Goal: Transaction & Acquisition: Download file/media

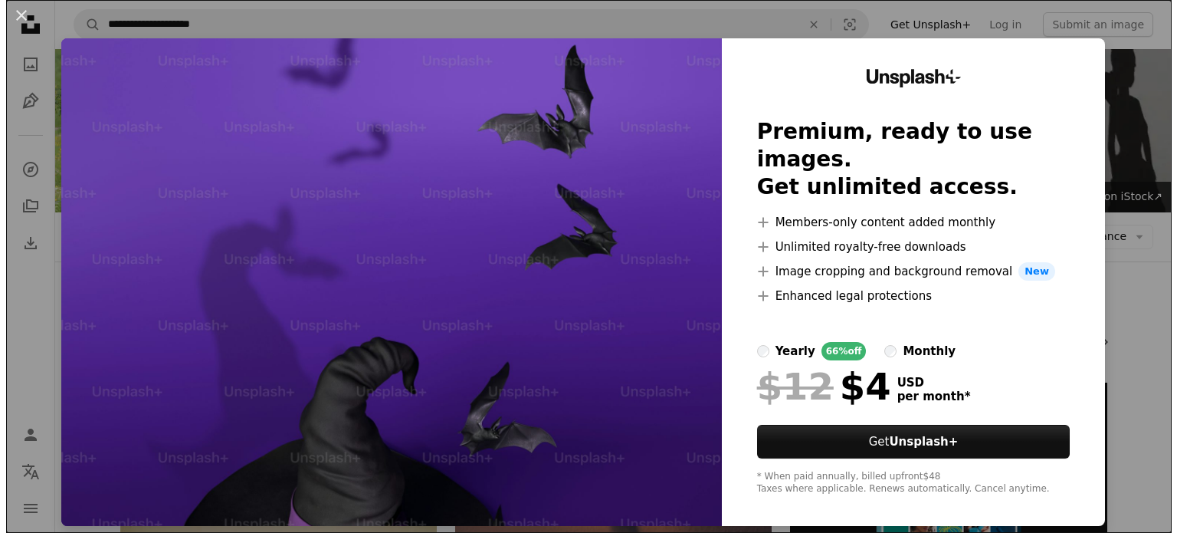
scroll to position [679, 0]
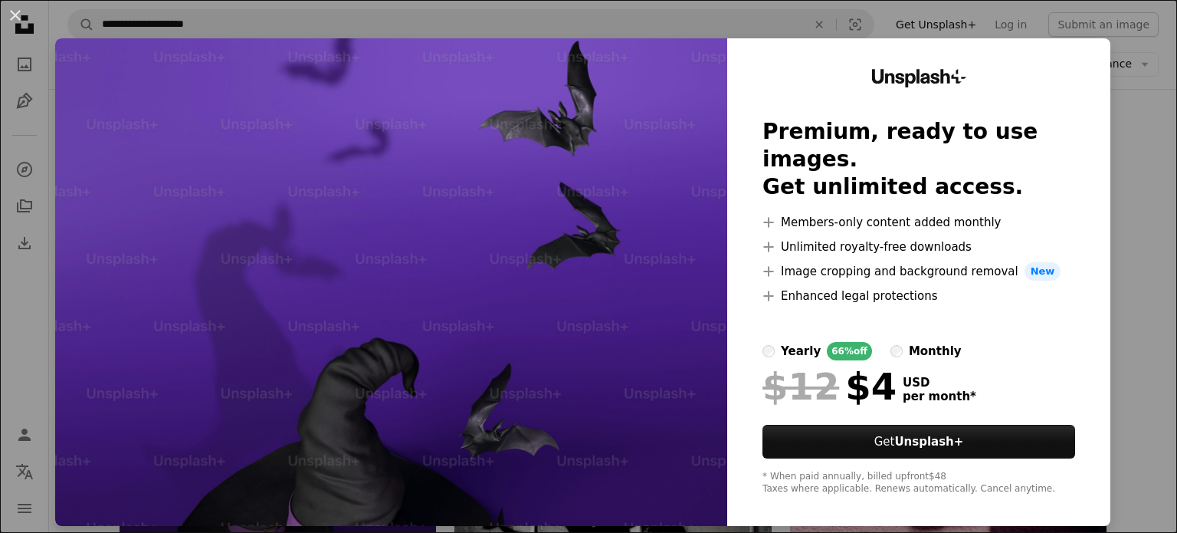
click at [678, 17] on div "An X shape Unsplash+ Premium, ready to use images. Get unlimited access. A plus…" at bounding box center [588, 266] width 1177 height 533
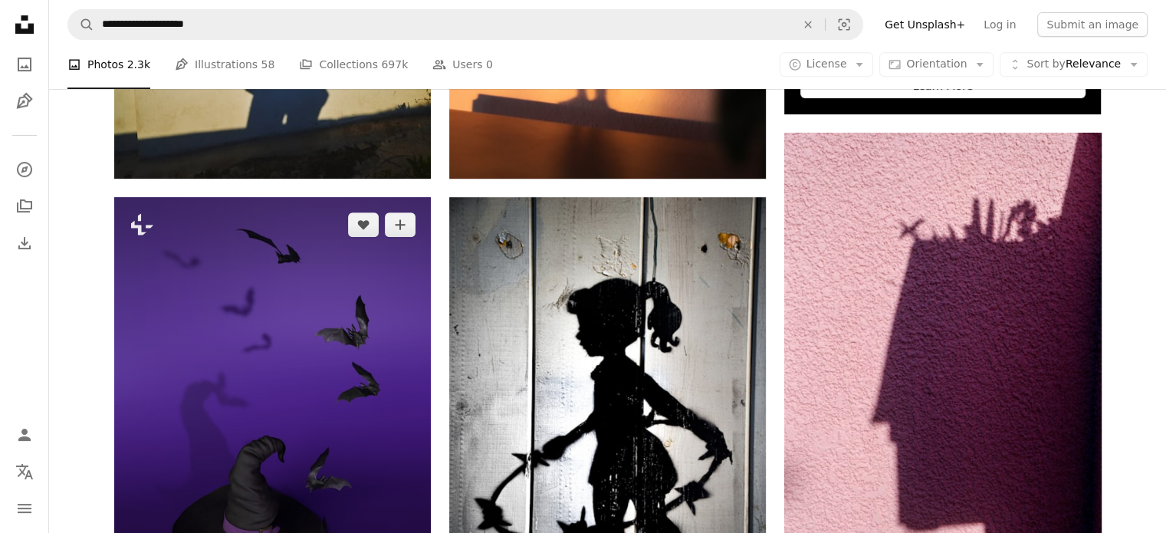
click at [292, 199] on img at bounding box center [272, 408] width 317 height 422
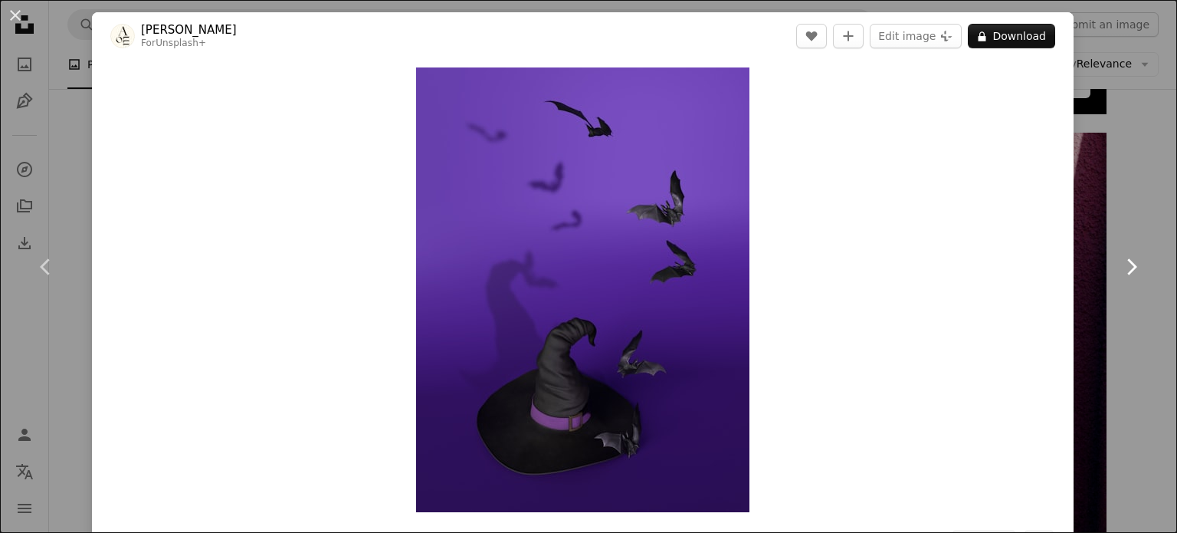
click at [1125, 200] on link "Chevron right" at bounding box center [1131, 266] width 92 height 147
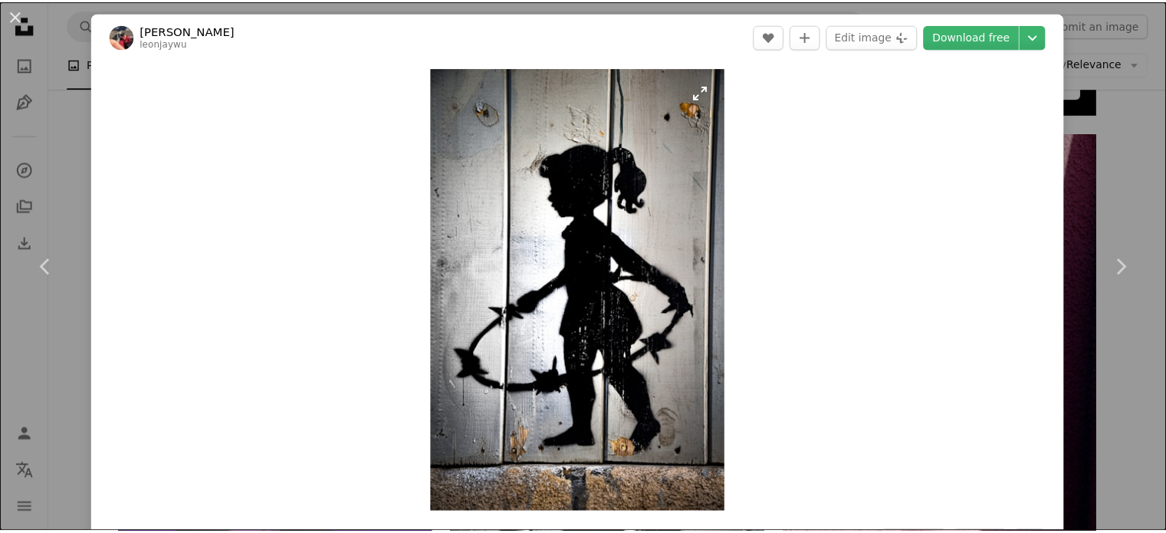
scroll to position [307, 0]
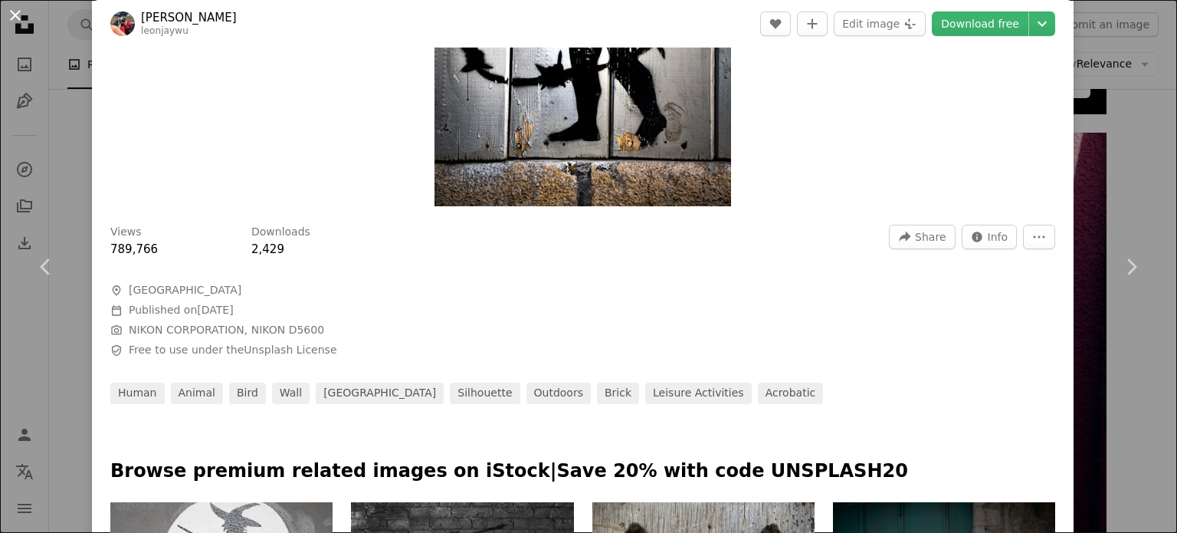
click at [10, 9] on button "An X shape" at bounding box center [15, 15] width 18 height 18
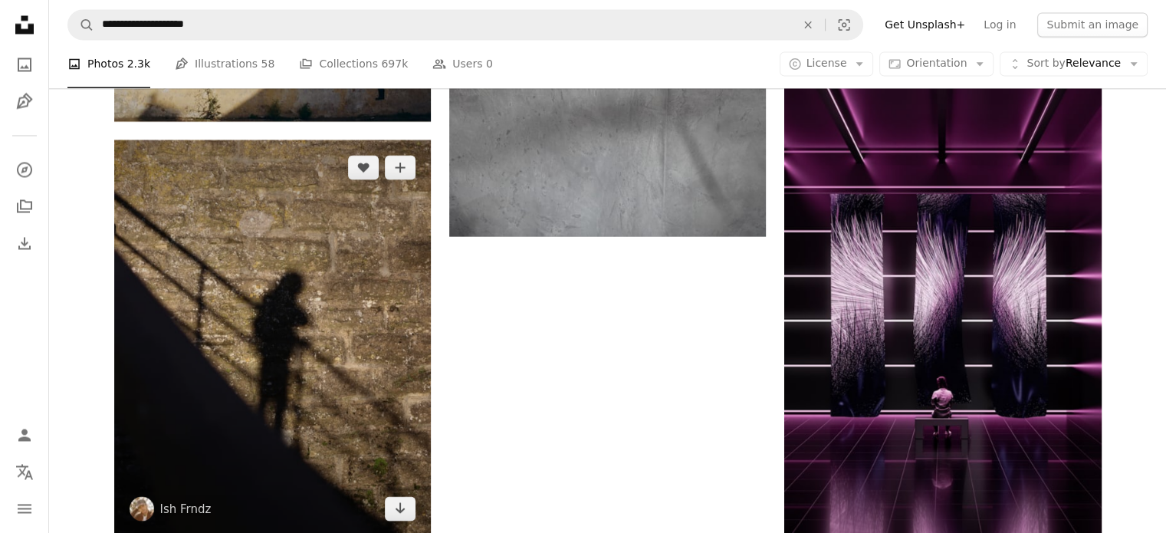
scroll to position [2825, 0]
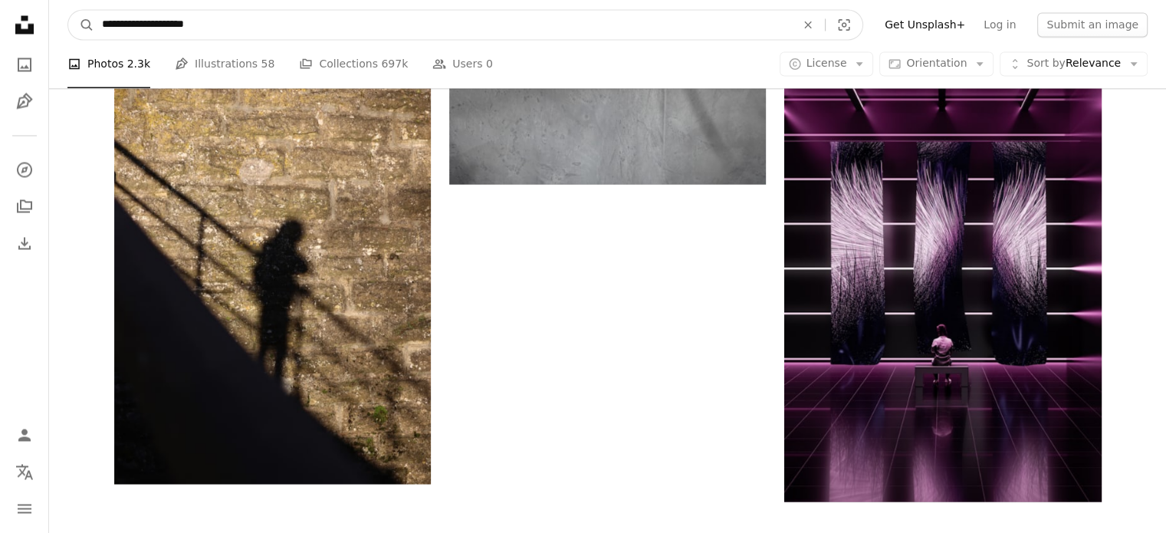
click at [237, 34] on input "**********" at bounding box center [442, 24] width 697 height 29
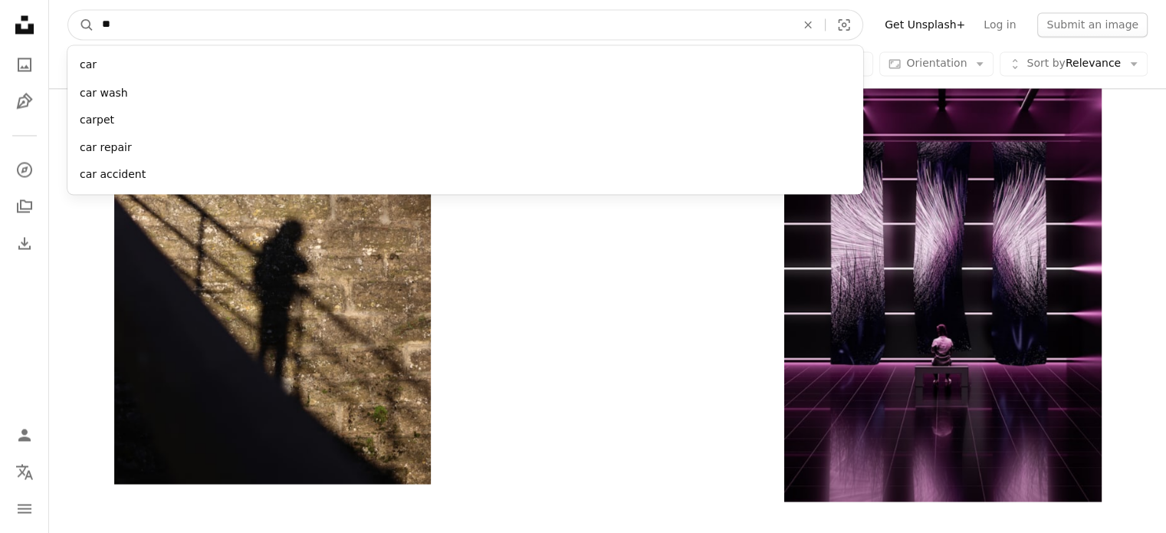
type input "*"
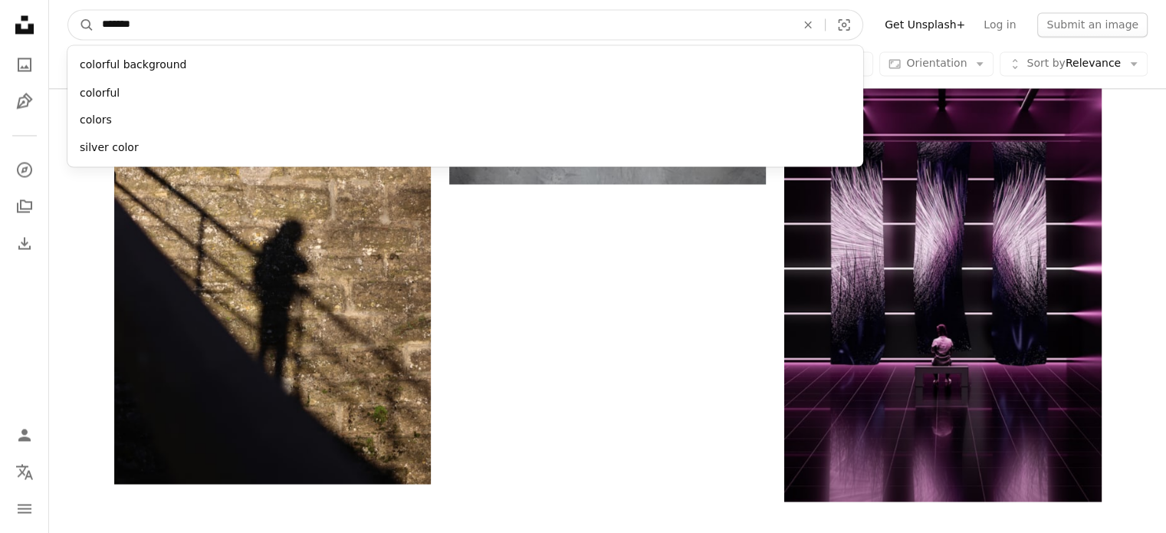
type input "******"
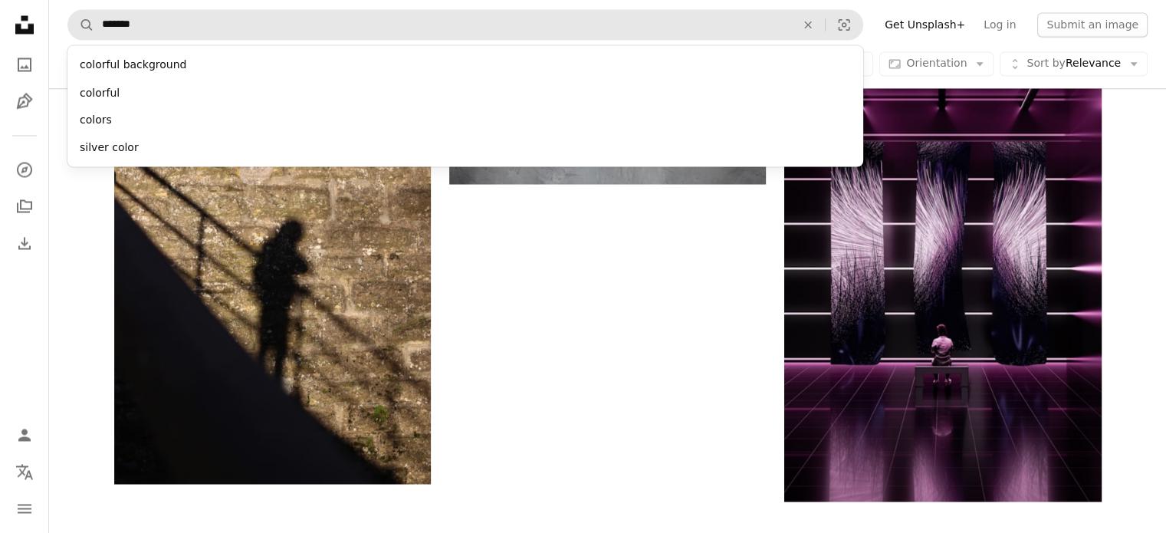
click at [132, 69] on div "colorful background" at bounding box center [465, 65] width 796 height 28
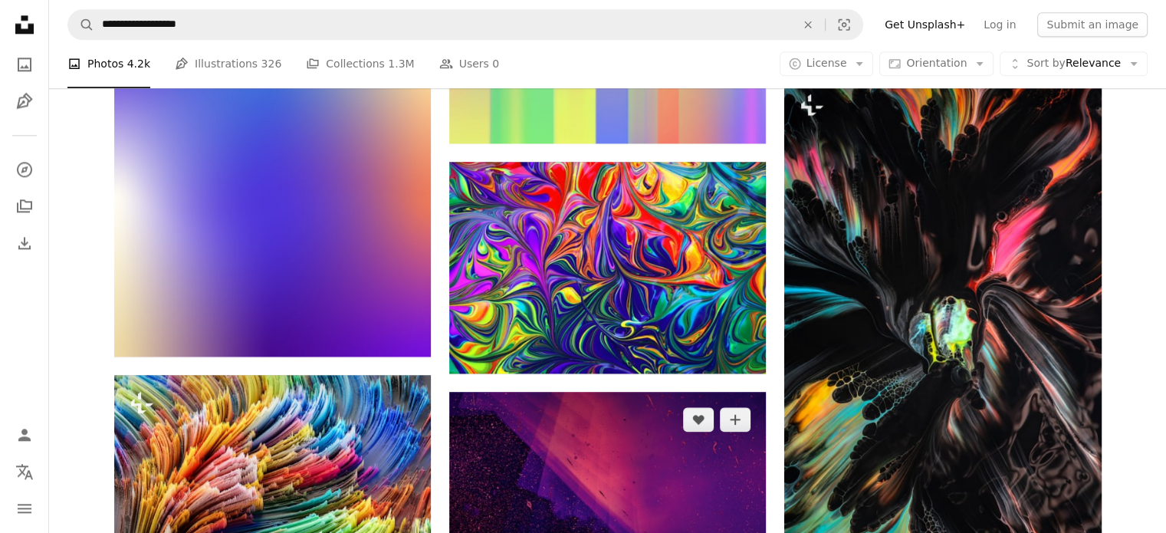
scroll to position [1993, 0]
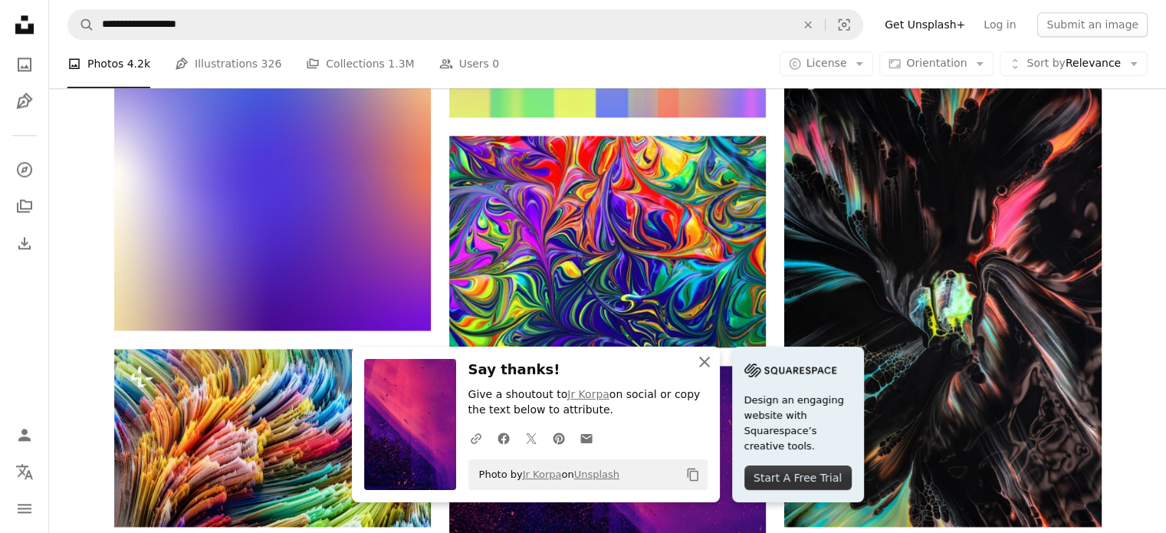
click at [714, 358] on icon "An X shape" at bounding box center [704, 362] width 18 height 18
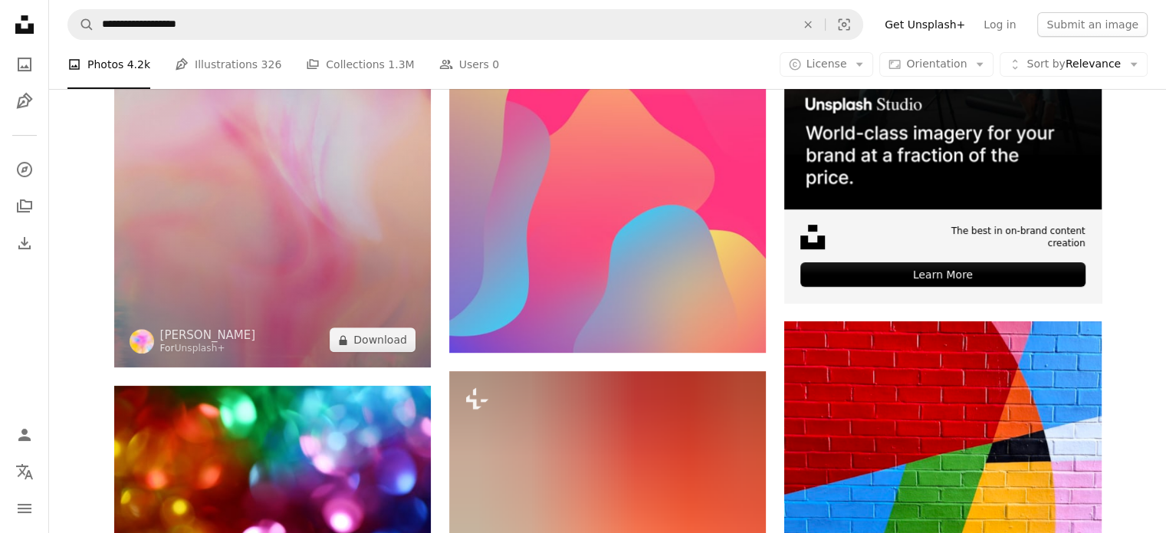
scroll to position [613, 0]
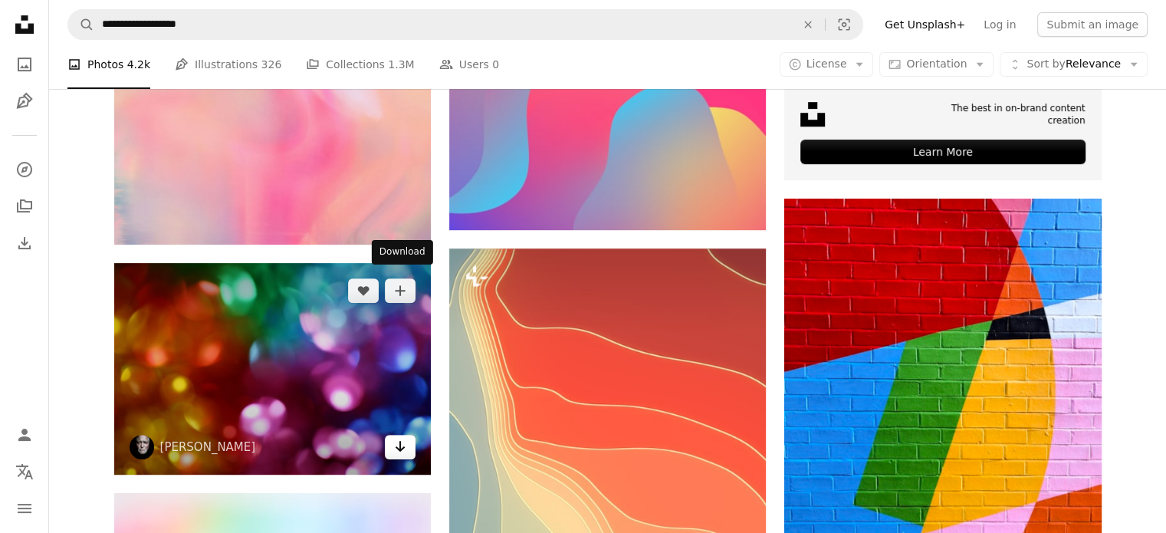
click at [405, 437] on icon "Arrow pointing down" at bounding box center [400, 446] width 12 height 18
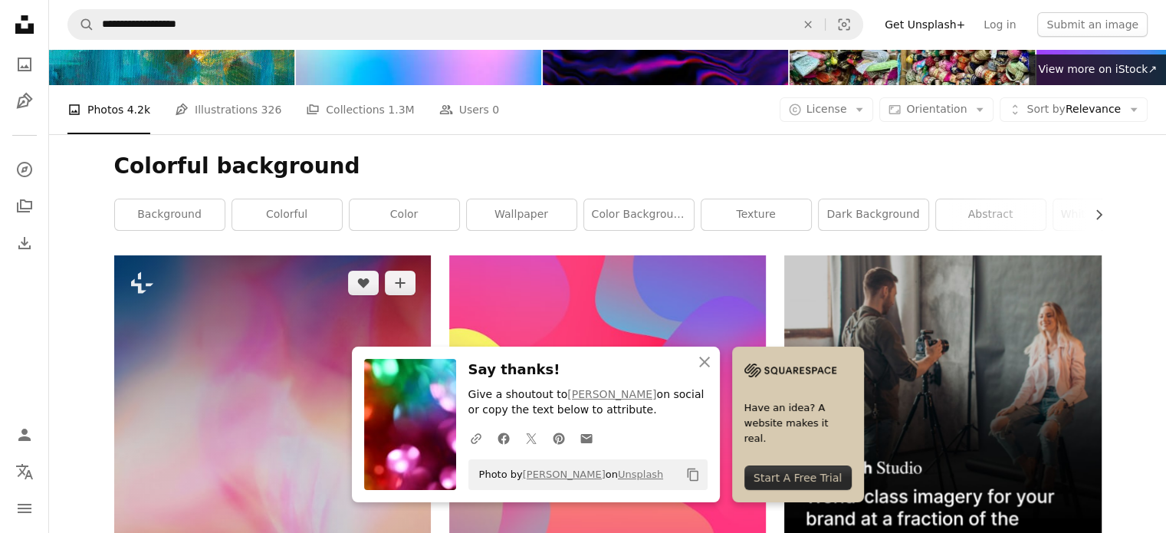
scroll to position [153, 0]
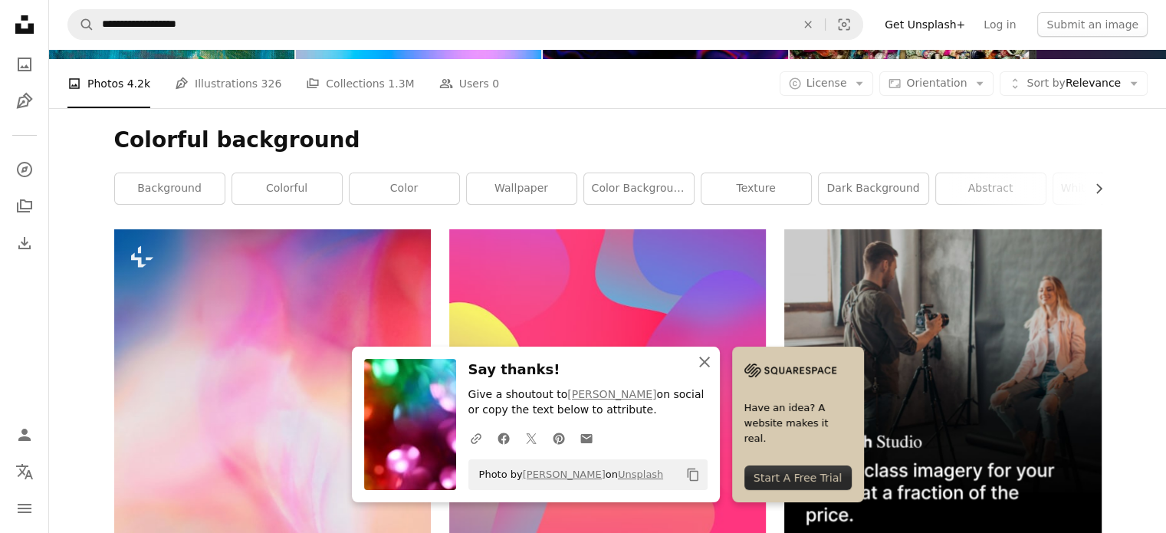
click at [714, 356] on icon "An X shape" at bounding box center [704, 362] width 18 height 18
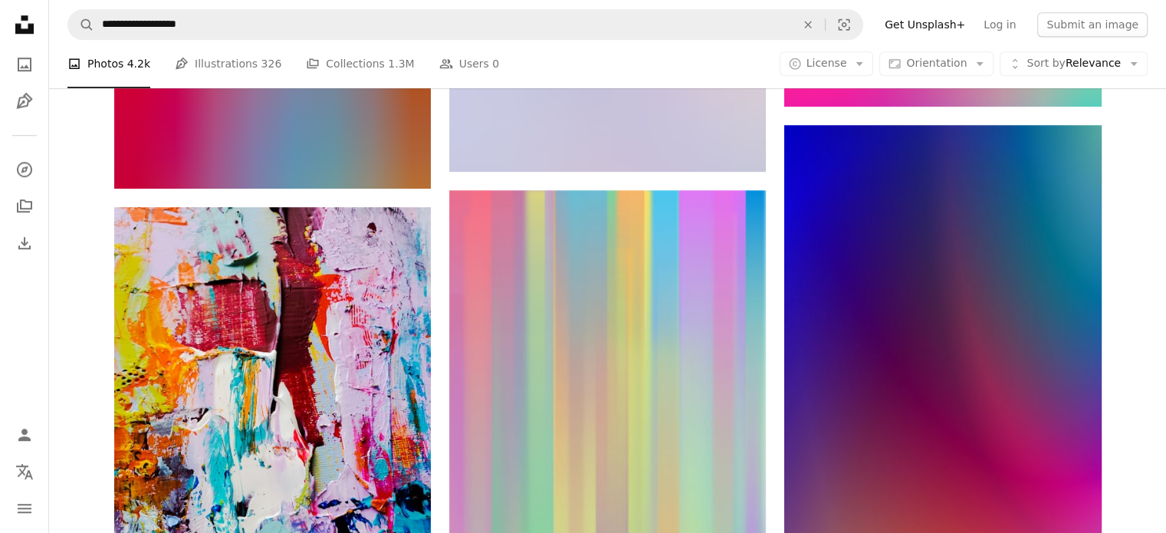
scroll to position [1380, 0]
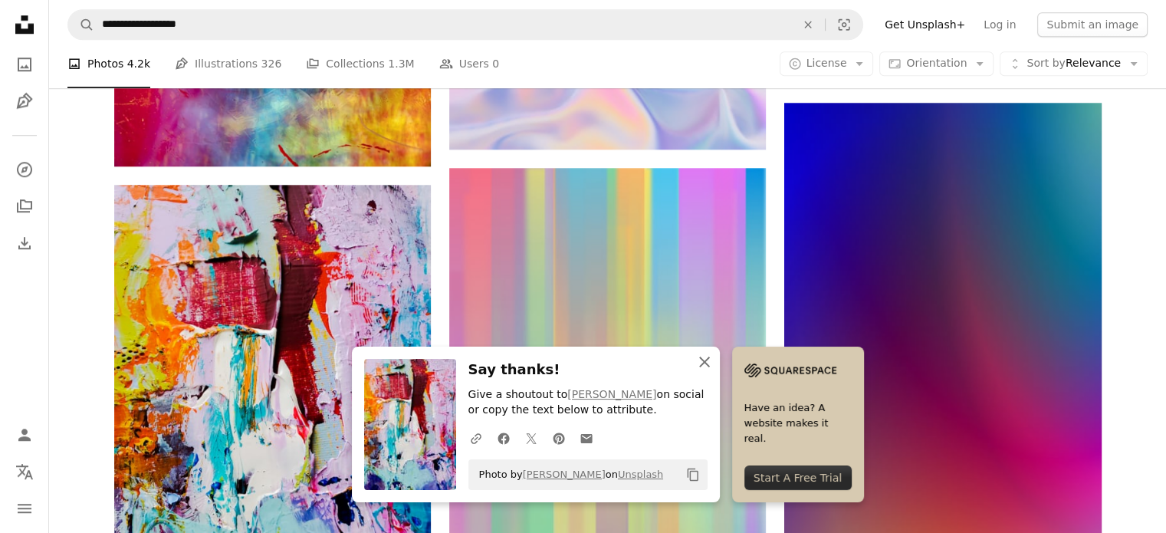
drag, startPoint x: 772, startPoint y: 365, endPoint x: 759, endPoint y: 362, distance: 13.4
click at [714, 364] on icon "An X shape" at bounding box center [704, 362] width 18 height 18
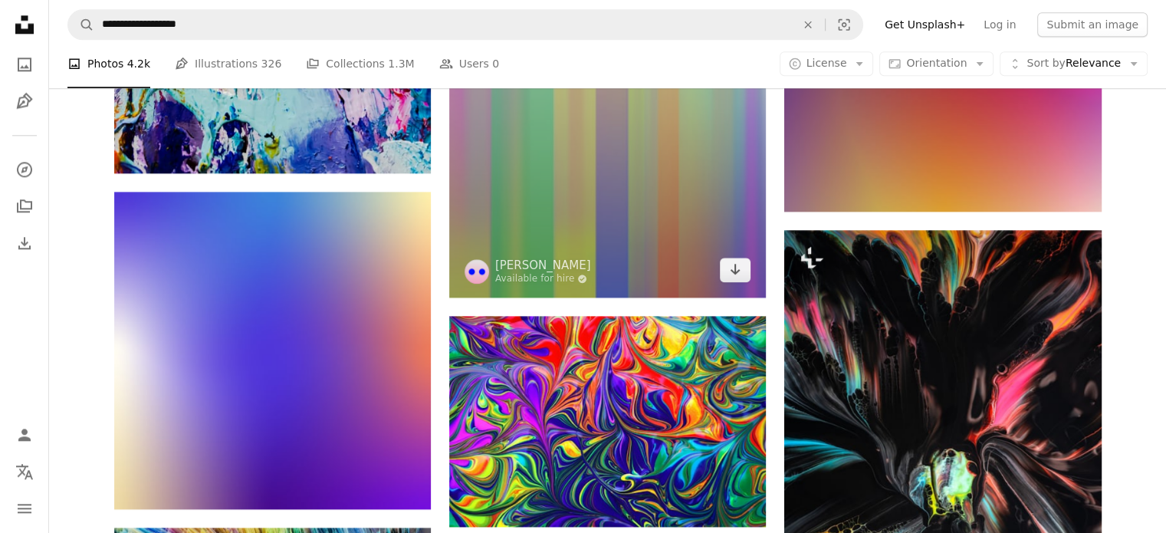
scroll to position [1839, 0]
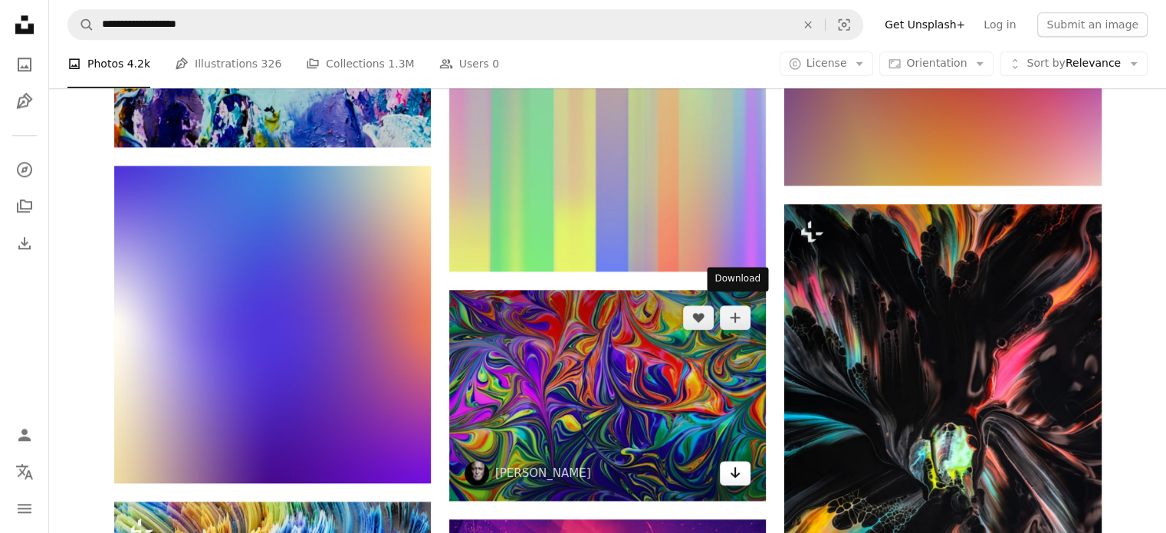
click at [742, 461] on link "Arrow pointing down" at bounding box center [735, 473] width 31 height 25
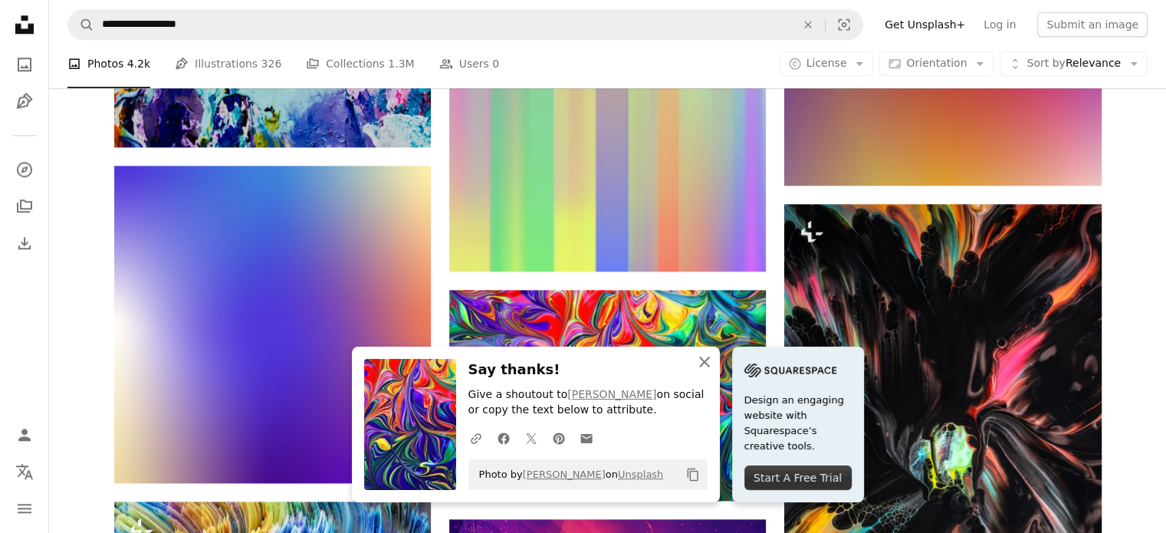
click at [714, 361] on icon "An X shape" at bounding box center [704, 362] width 18 height 18
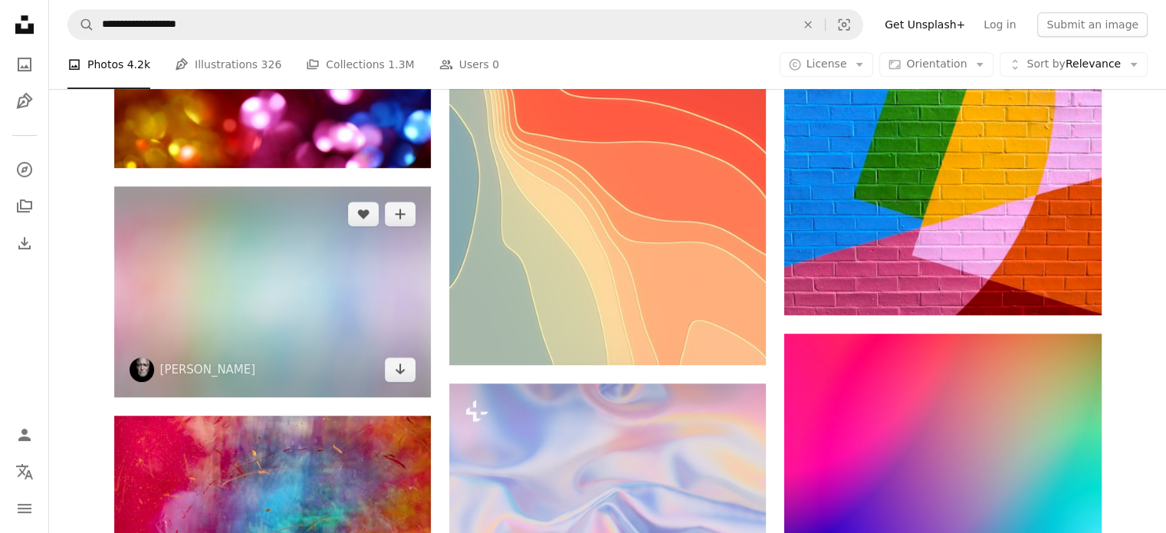
scroll to position [887, 0]
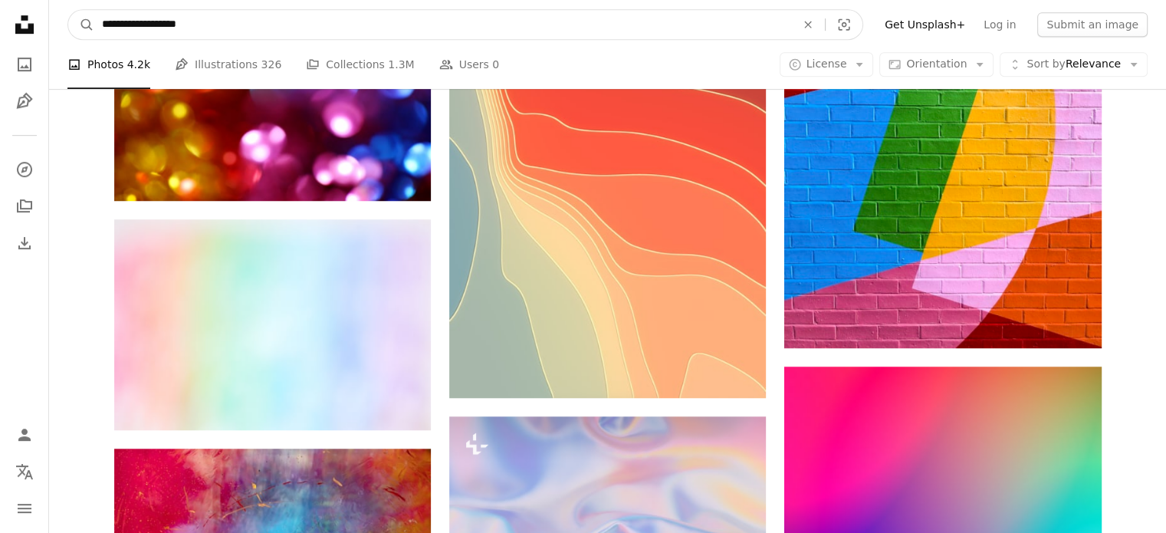
click at [319, 28] on input "**********" at bounding box center [442, 24] width 697 height 29
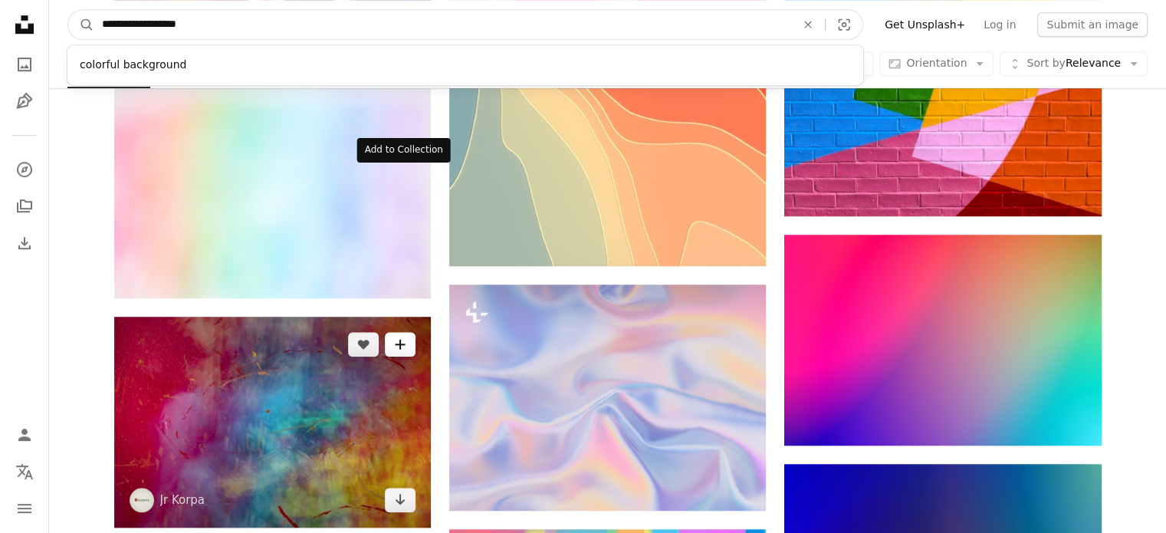
scroll to position [1040, 0]
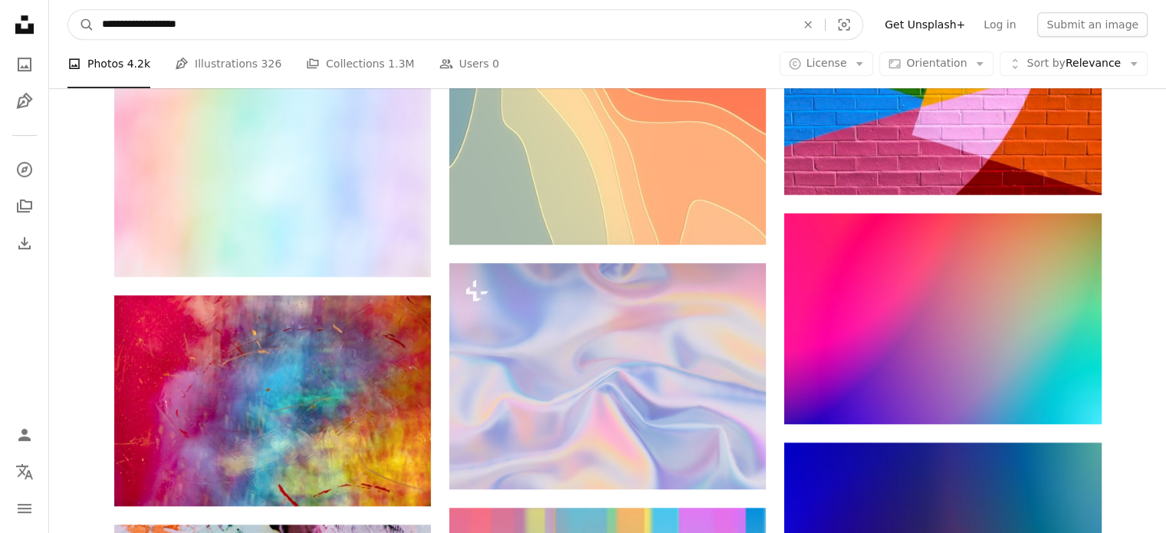
drag, startPoint x: 828, startPoint y: 24, endPoint x: 806, endPoint y: 23, distance: 21.5
click at [825, 24] on icon "An X shape" at bounding box center [808, 24] width 34 height 12
type input "**********"
click button "A magnifying glass" at bounding box center [81, 24] width 26 height 29
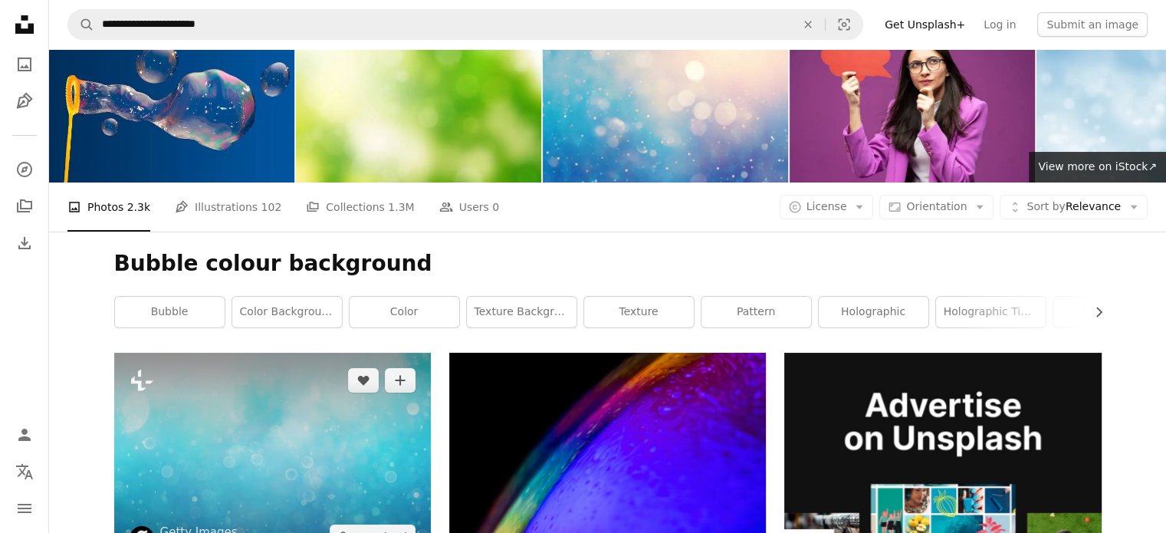
scroll to position [307, 0]
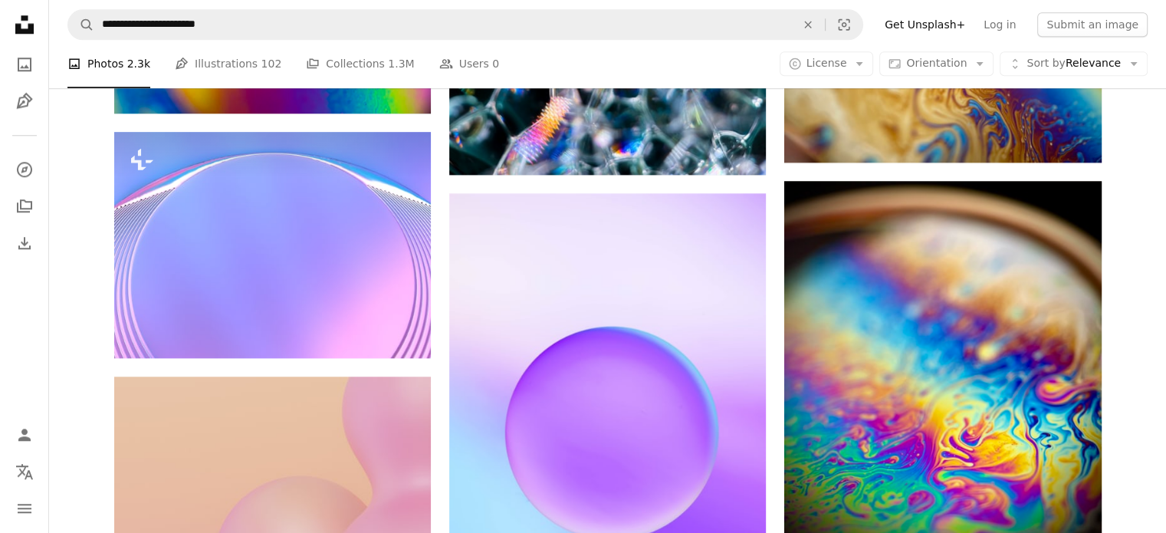
scroll to position [1533, 0]
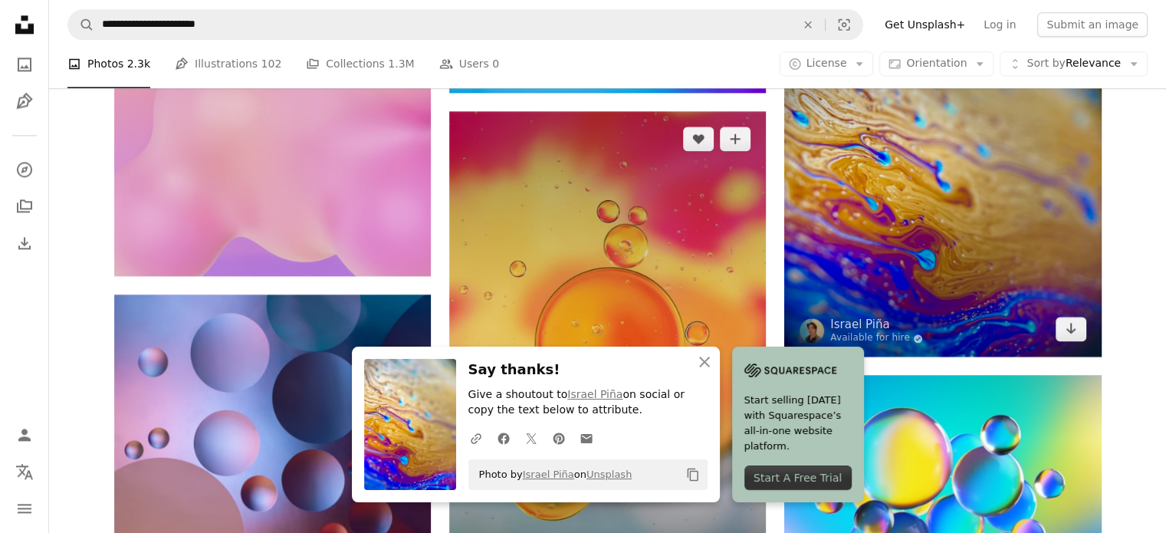
scroll to position [2299, 0]
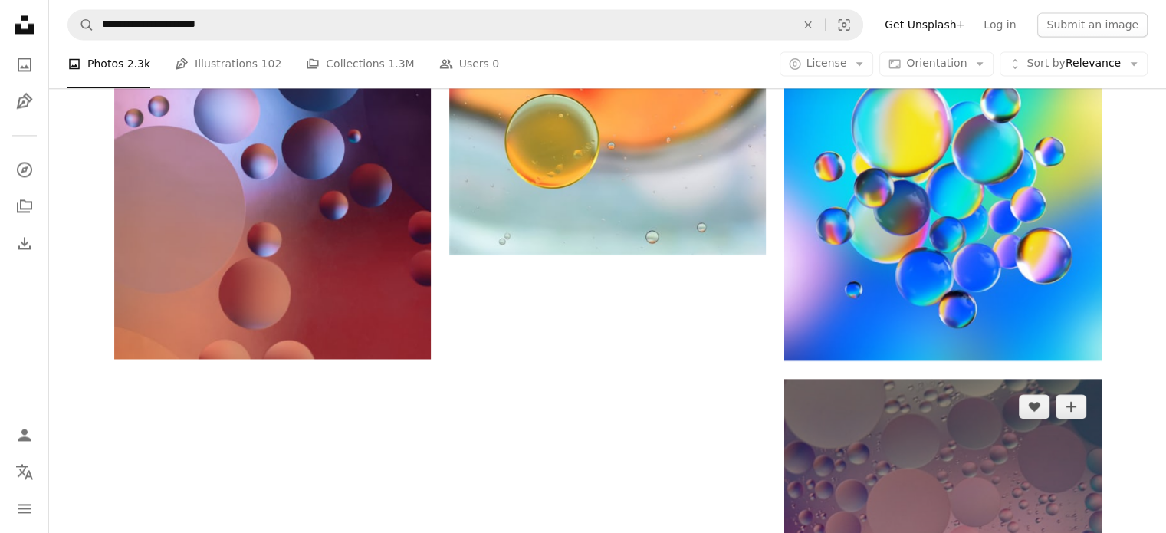
scroll to position [2540, 0]
